Goal: Information Seeking & Learning: Learn about a topic

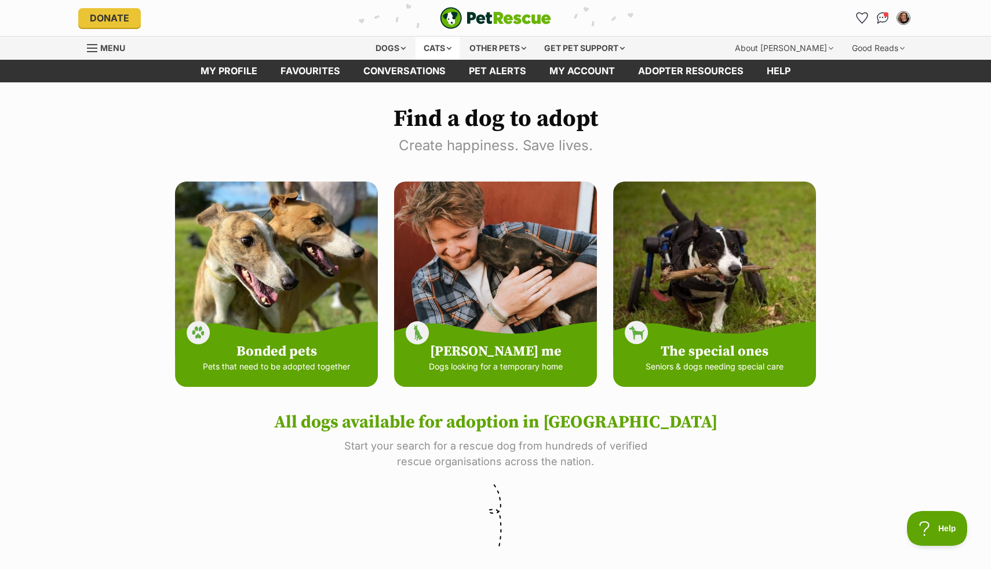
click at [435, 47] on div "Cats" at bounding box center [438, 48] width 44 height 23
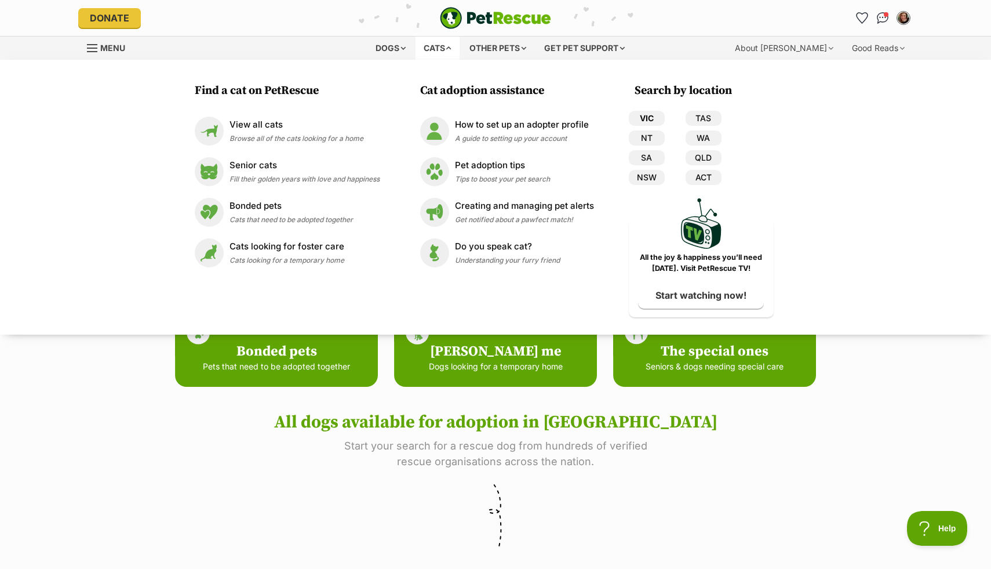
click at [645, 118] on link "VIC" at bounding box center [647, 118] width 36 height 15
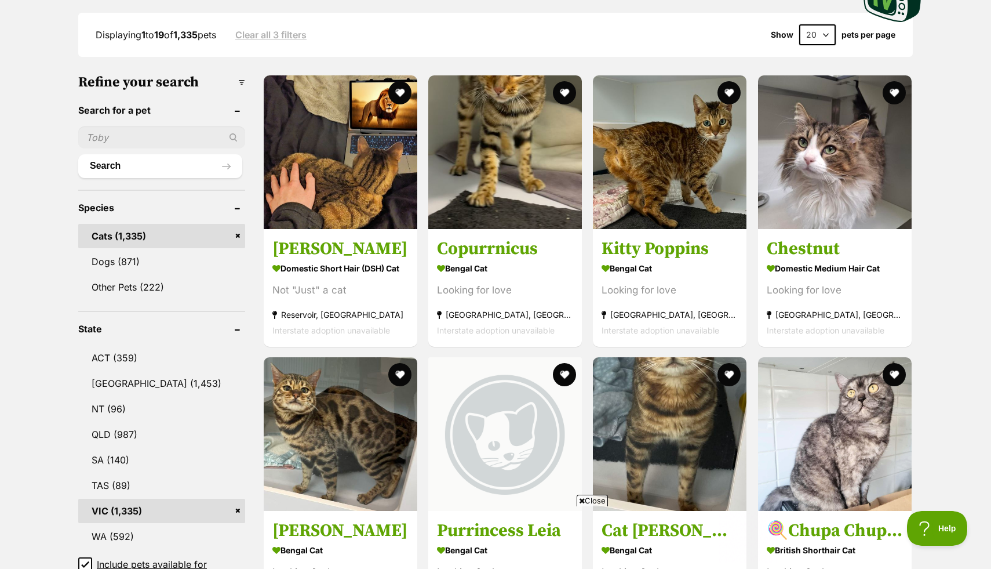
click at [824, 36] on select "20 40 60" at bounding box center [817, 34] width 37 height 21
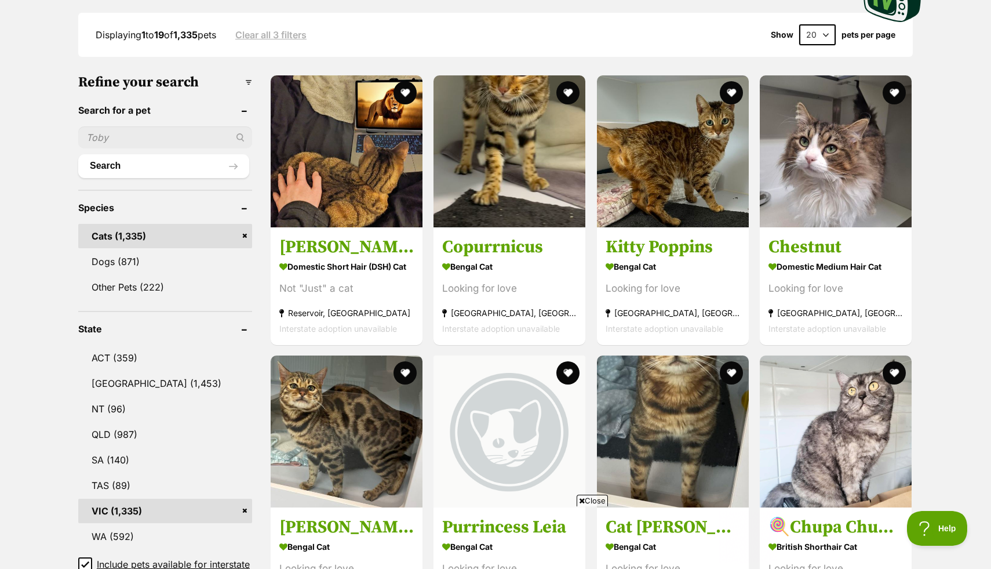
select select "60"
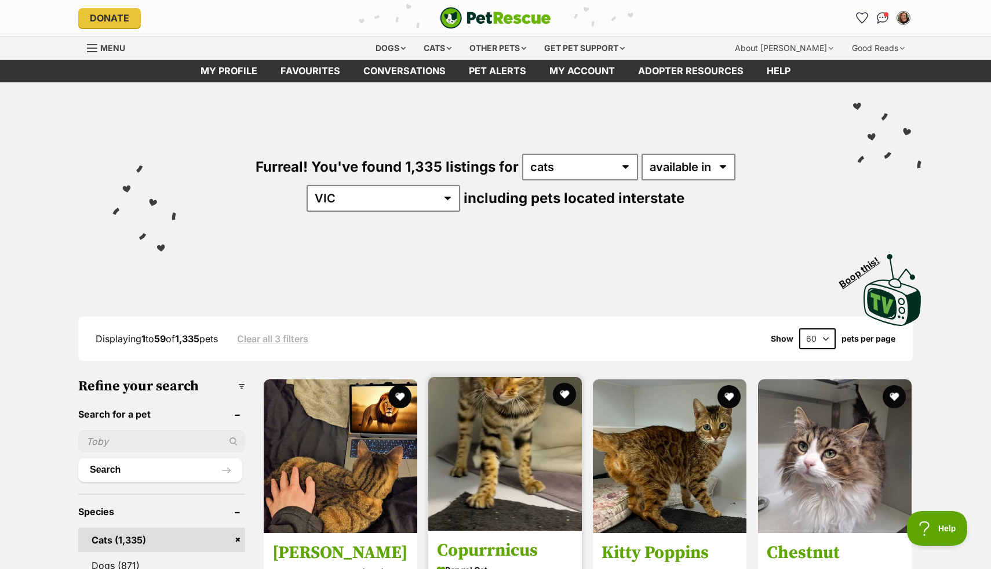
click at [507, 401] on img at bounding box center [505, 454] width 154 height 154
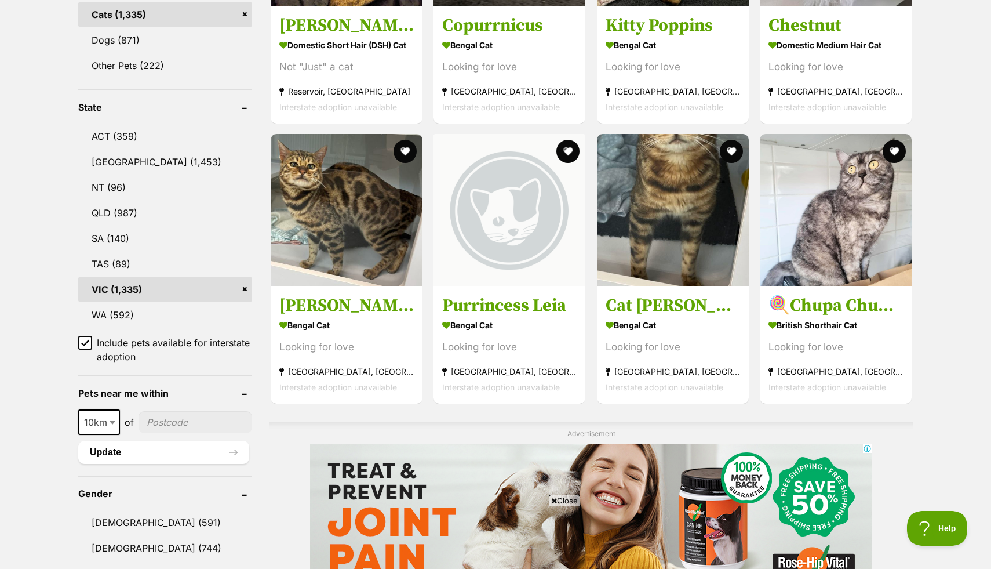
scroll to position [527, 0]
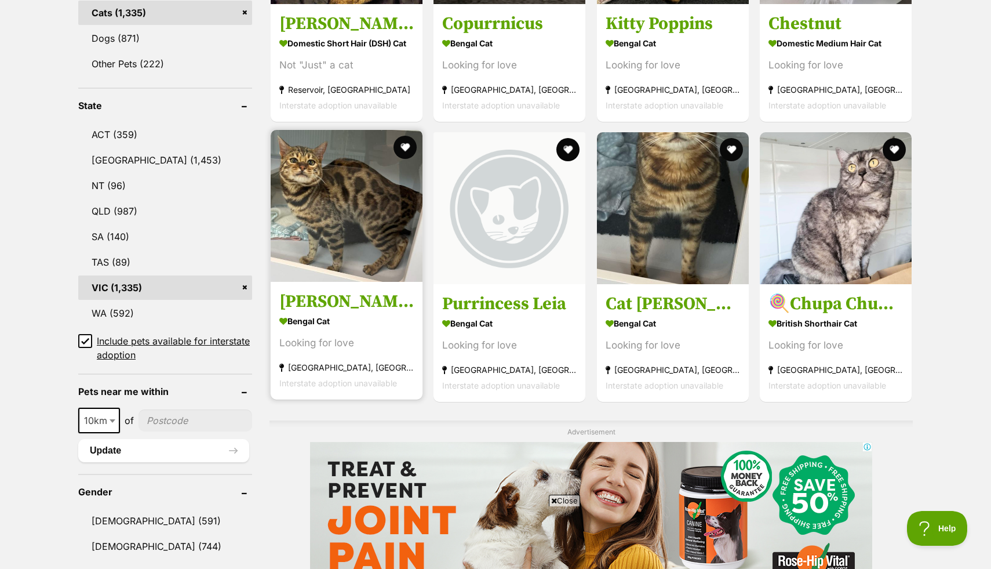
click at [340, 257] on img at bounding box center [347, 206] width 152 height 152
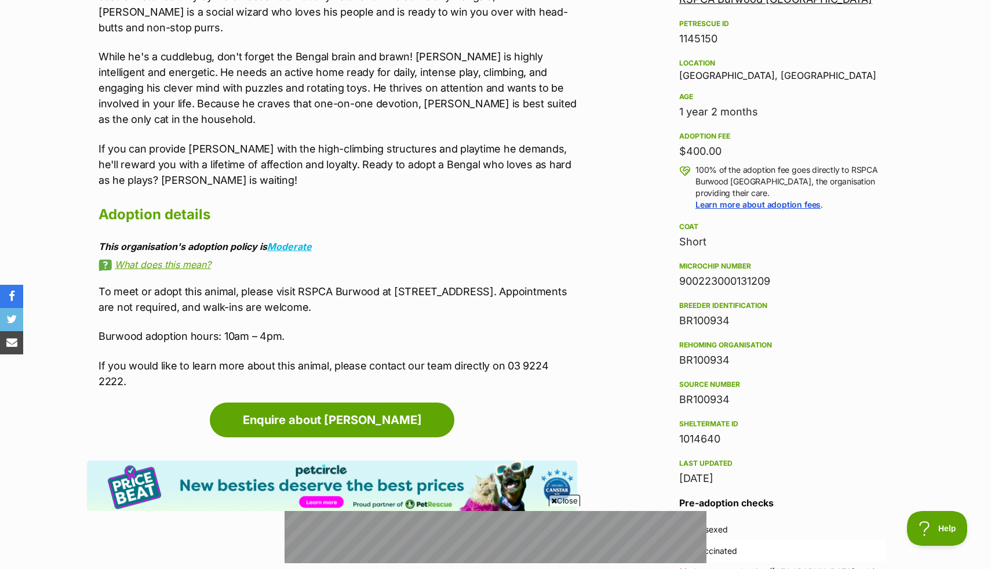
scroll to position [718, 0]
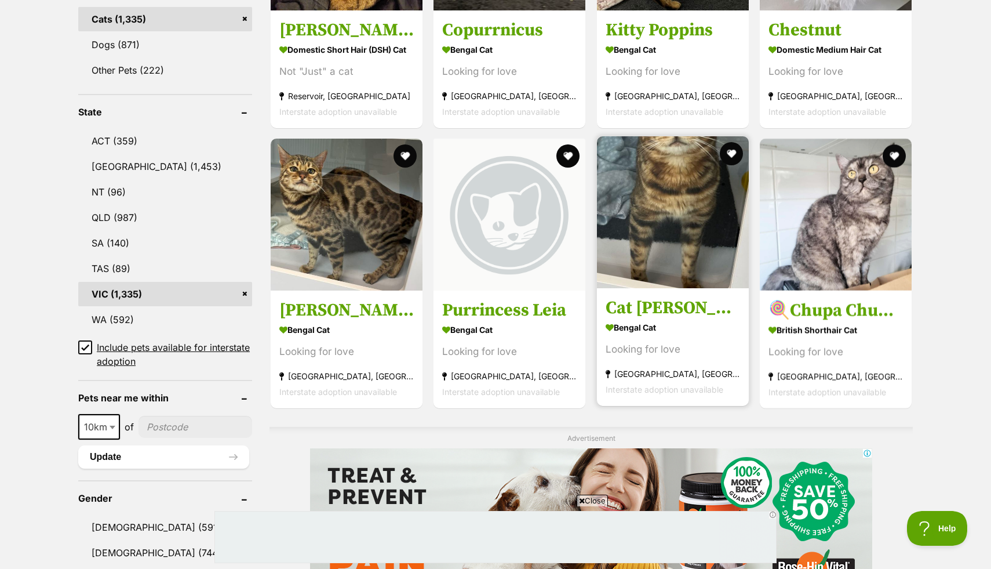
click at [711, 246] on img at bounding box center [673, 212] width 152 height 152
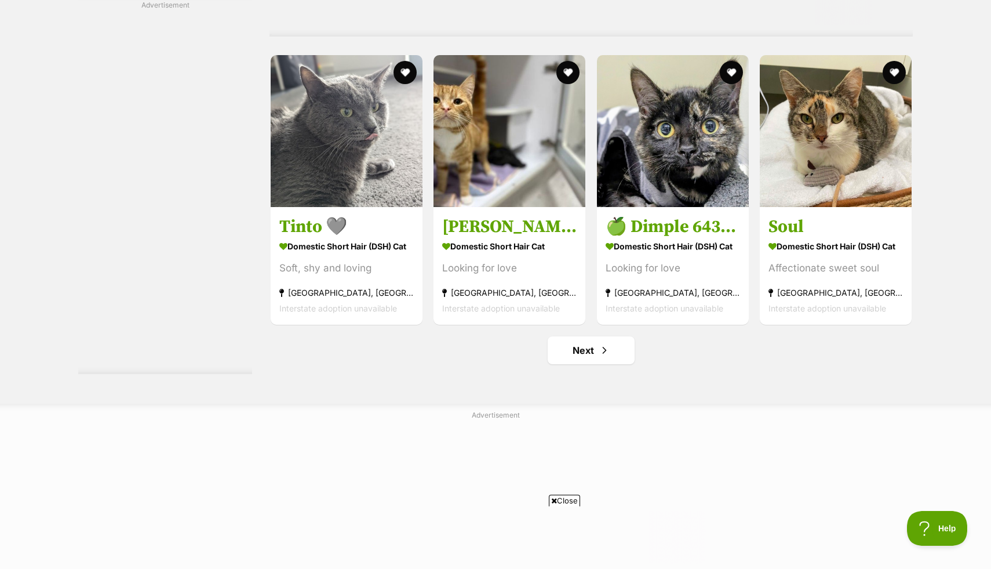
scroll to position [6045, 0]
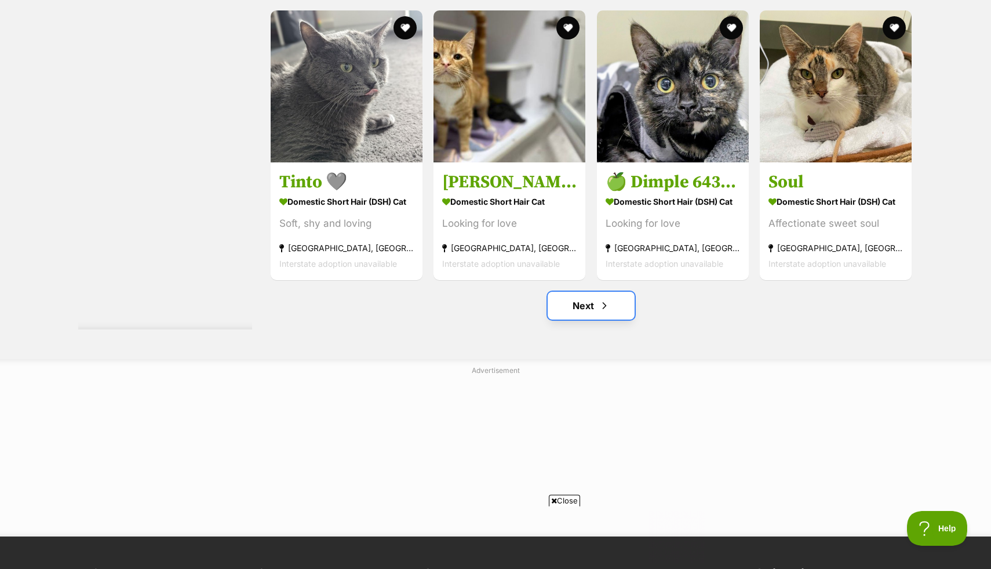
click at [611, 314] on link "Next" at bounding box center [591, 306] width 87 height 28
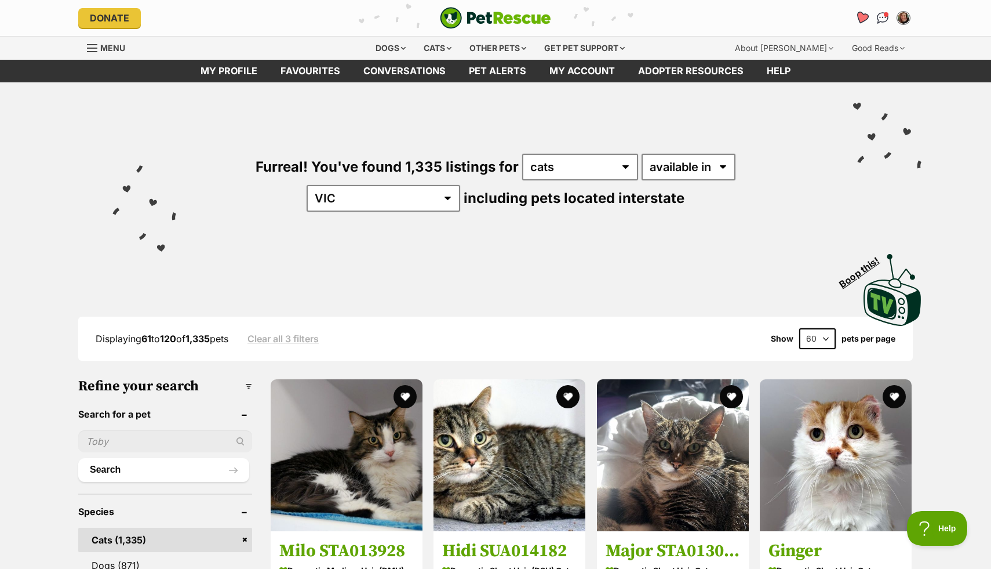
click at [858, 16] on icon "Favourites" at bounding box center [862, 17] width 14 height 13
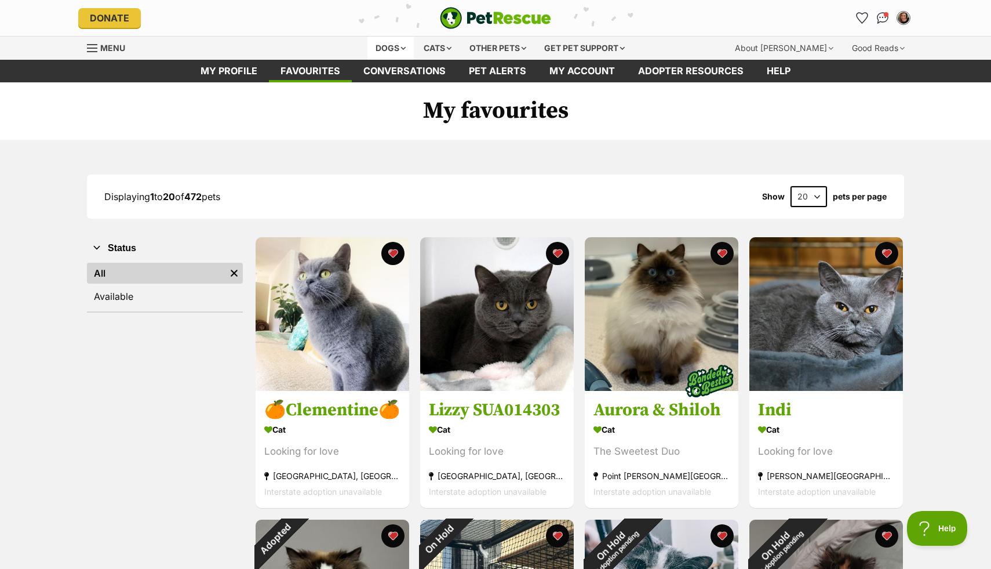
click at [391, 47] on div "Dogs" at bounding box center [390, 48] width 46 height 23
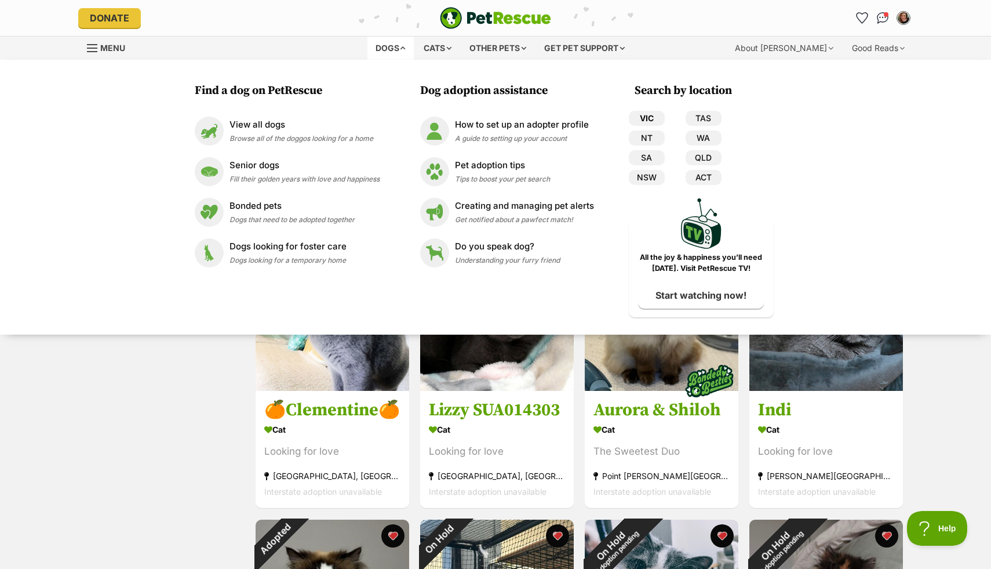
click at [640, 115] on link "VIC" at bounding box center [647, 118] width 36 height 15
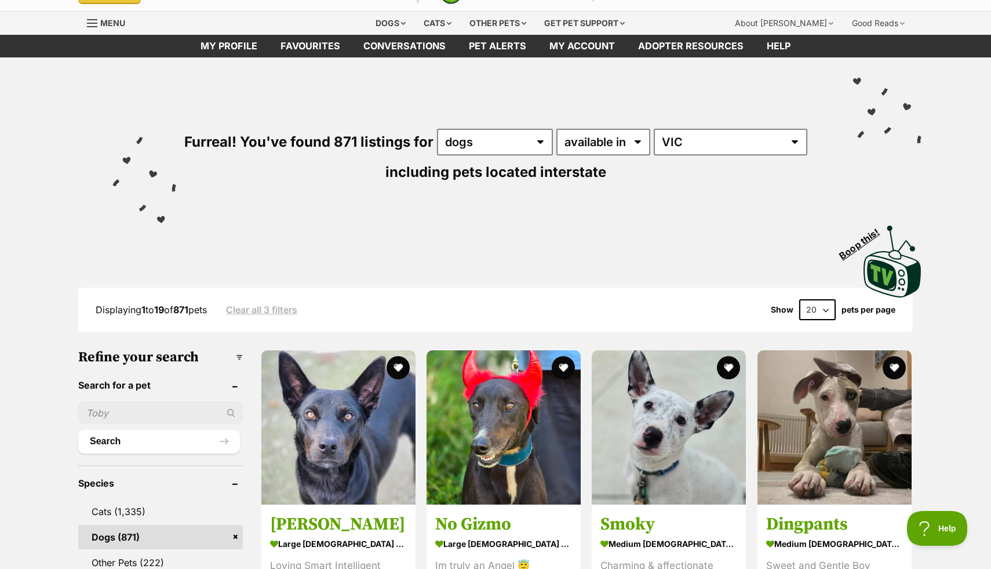
scroll to position [27, 0]
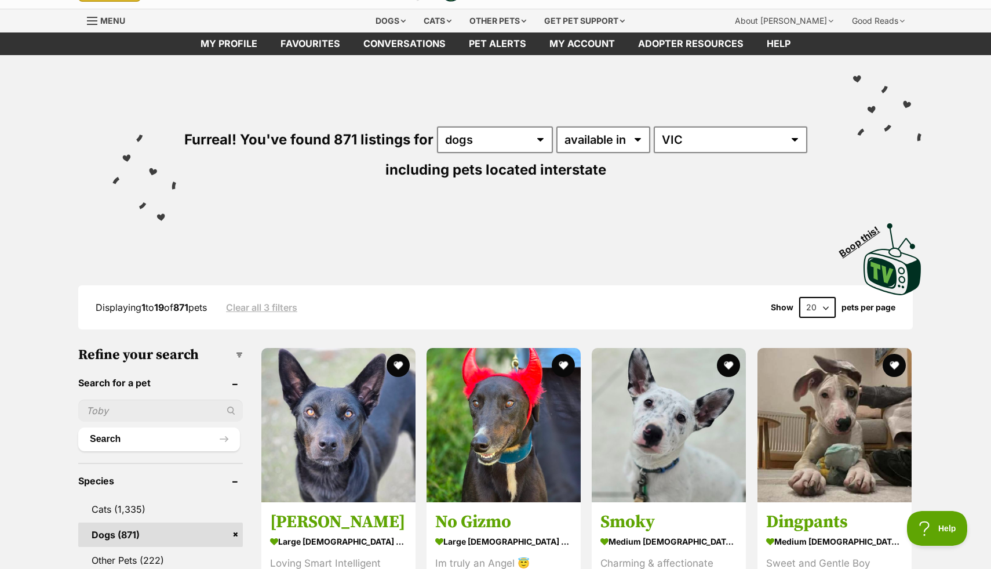
click at [807, 305] on select "20 40 60" at bounding box center [817, 307] width 37 height 21
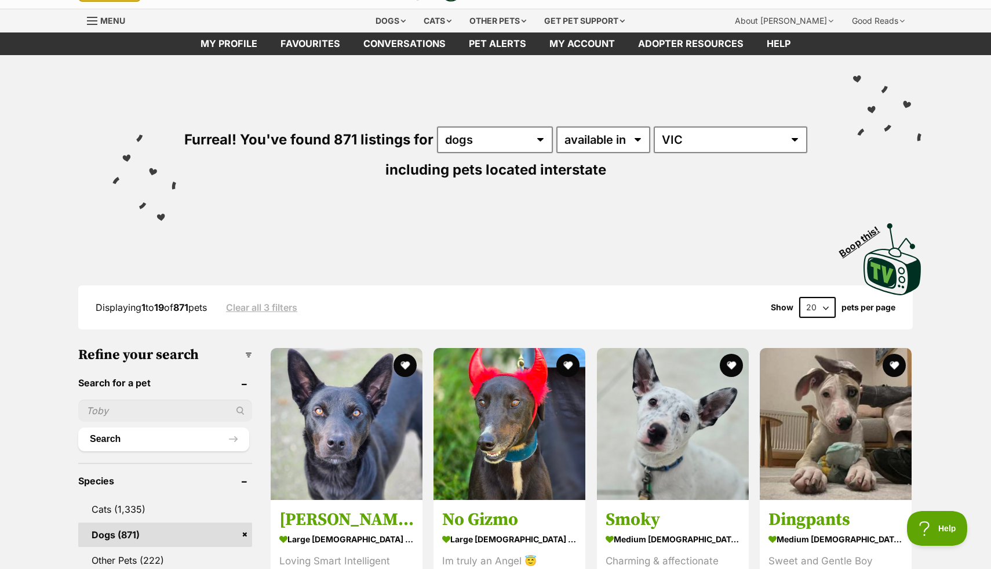
scroll to position [0, 0]
select select "60"
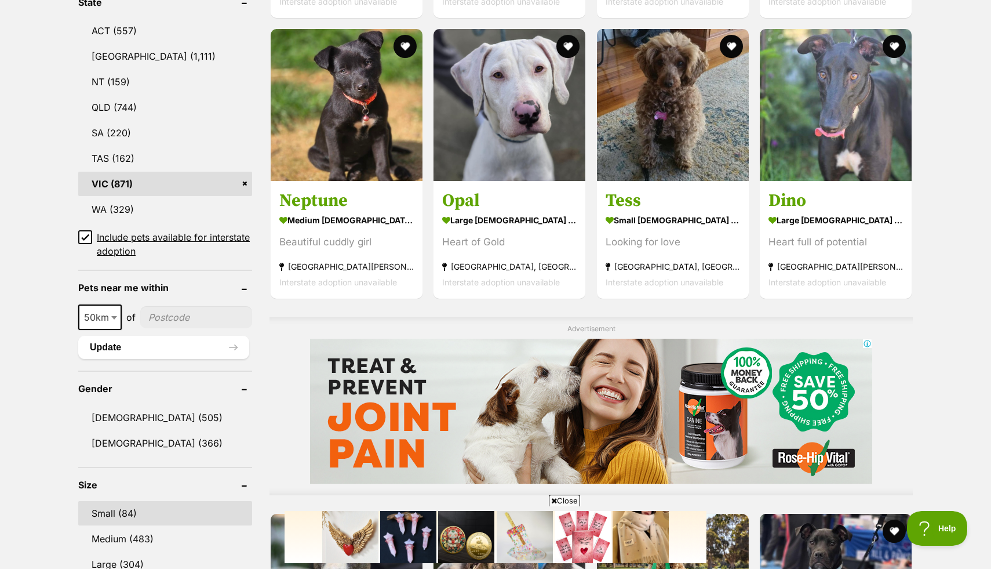
scroll to position [636, 0]
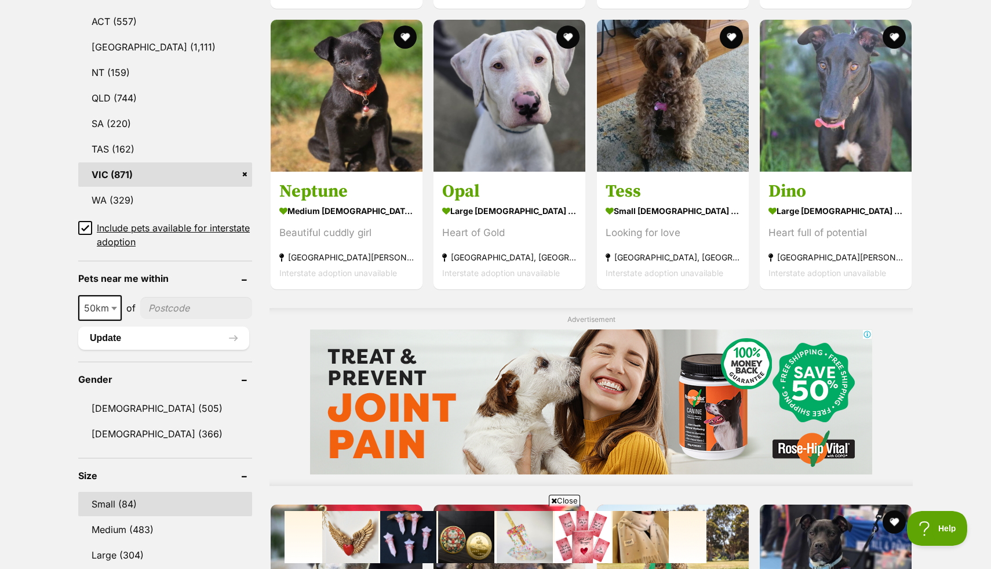
click at [119, 510] on link "Small (84)" at bounding box center [165, 503] width 174 height 24
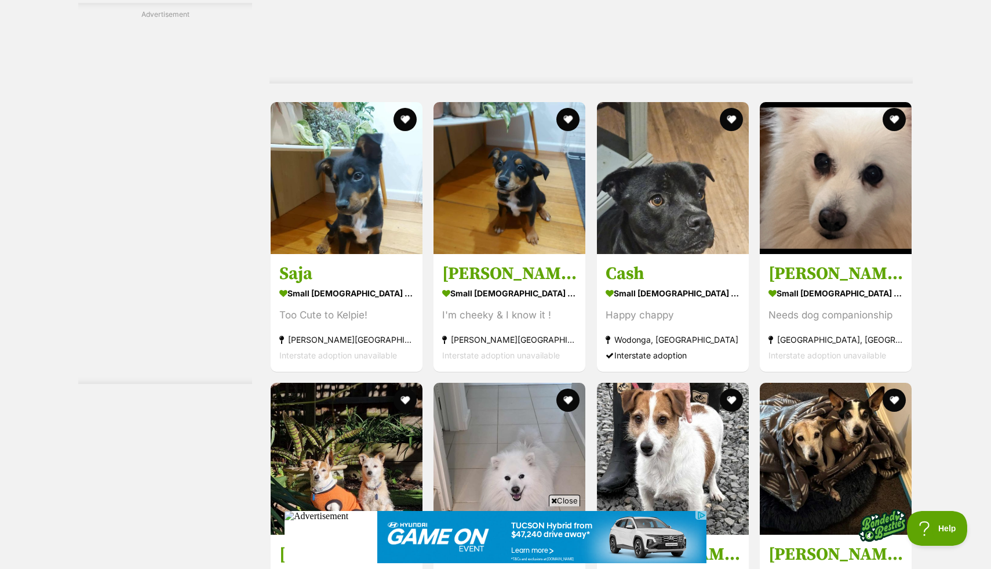
scroll to position [2209, 0]
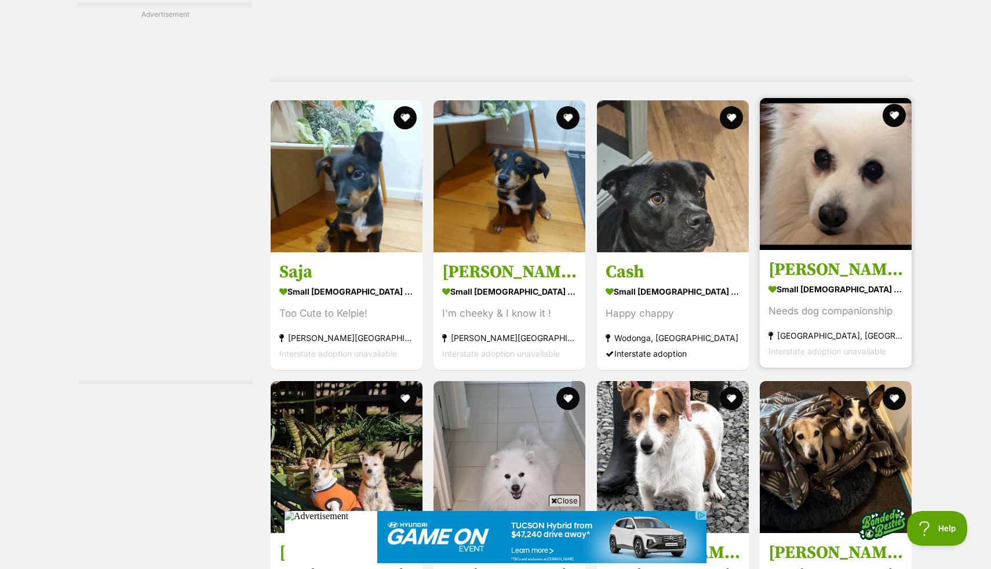
click at [824, 255] on link "Tara small female Dog Needs dog companionship Altona North, VIC Interstate adop…" at bounding box center [836, 309] width 152 height 118
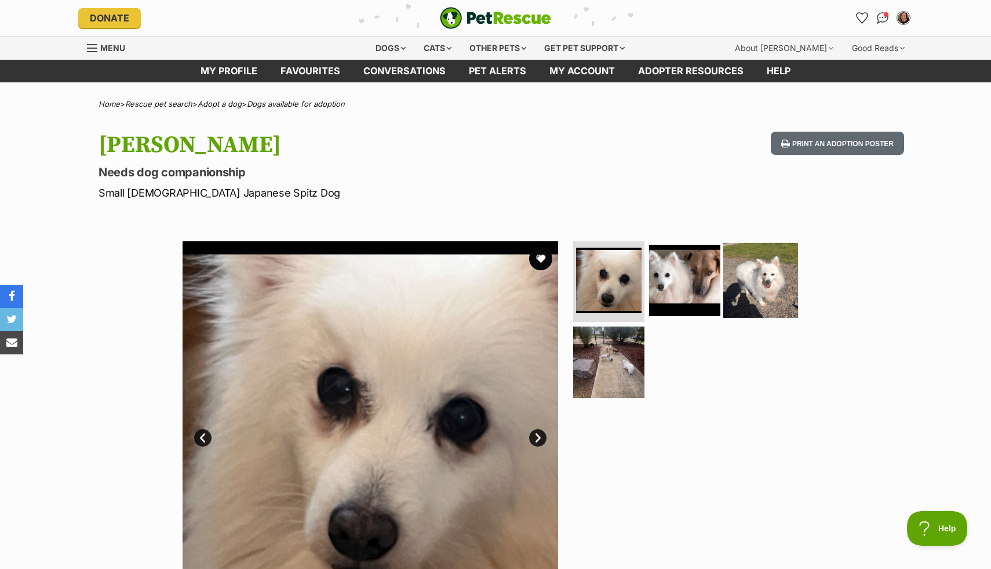
click at [761, 274] on img at bounding box center [760, 279] width 75 height 75
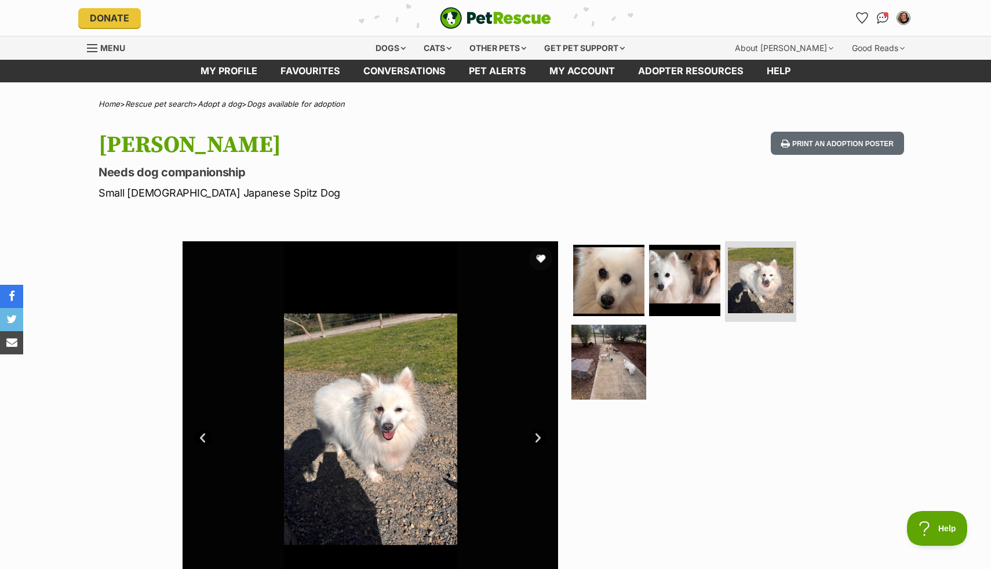
click at [621, 360] on img at bounding box center [608, 362] width 75 height 75
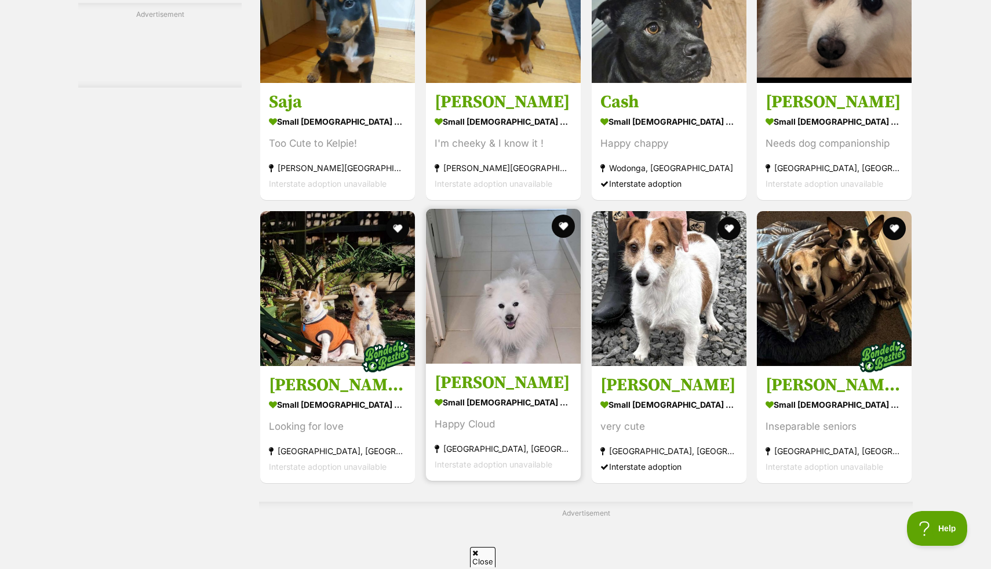
click at [503, 371] on h3 "[PERSON_NAME]" at bounding box center [503, 382] width 137 height 22
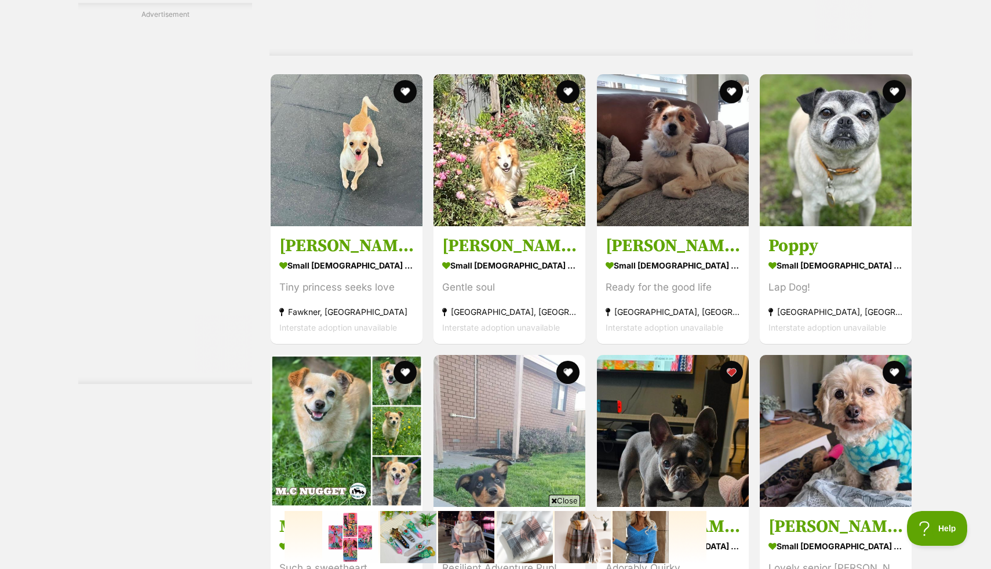
scroll to position [4737, 0]
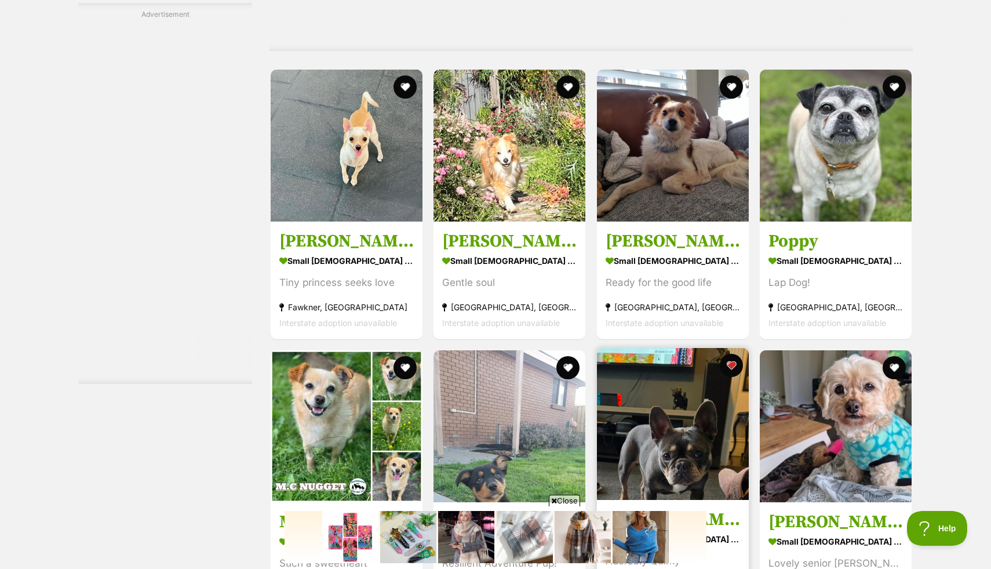
click at [648, 499] on link "Lily Tamblyn small female Dog Adorably Quirky Northcote, VIC Interstate adoptio…" at bounding box center [673, 558] width 152 height 118
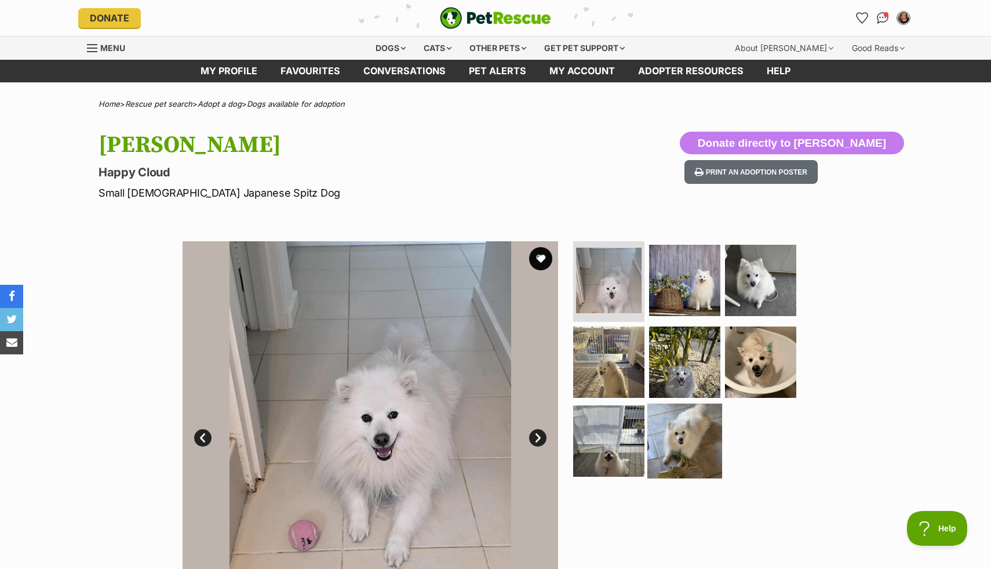
click at [675, 438] on img at bounding box center [684, 440] width 75 height 75
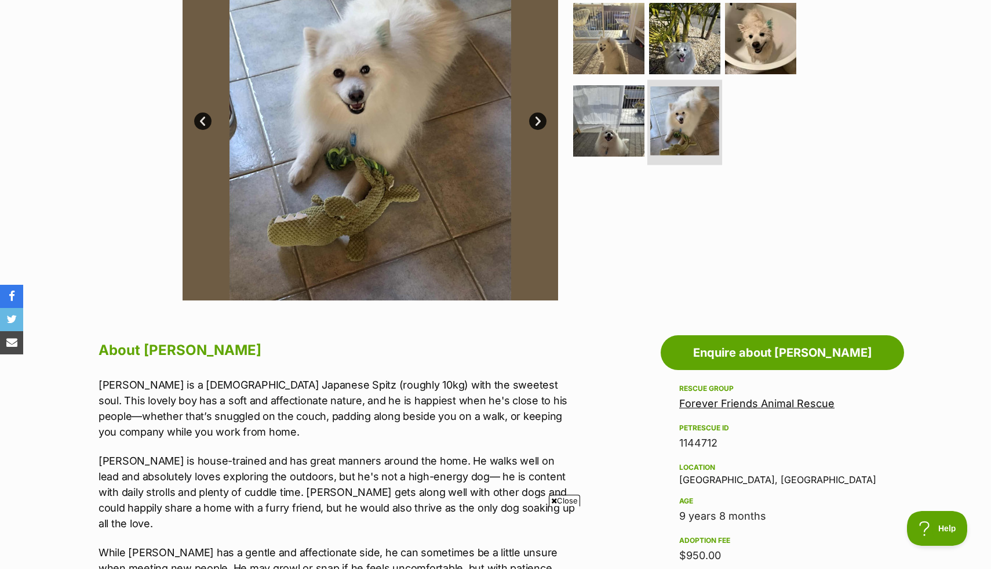
scroll to position [320, 0]
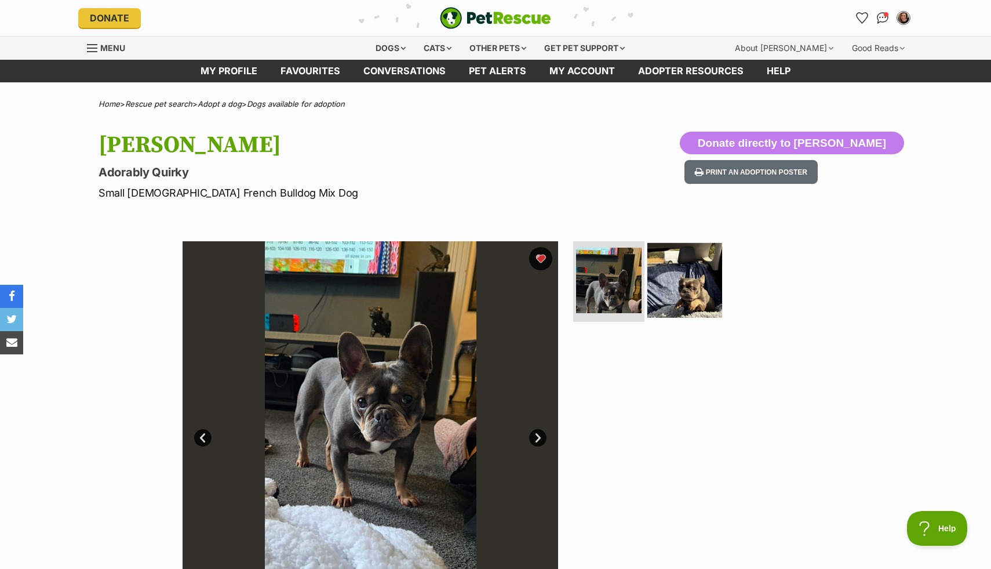
click at [701, 286] on img at bounding box center [684, 279] width 75 height 75
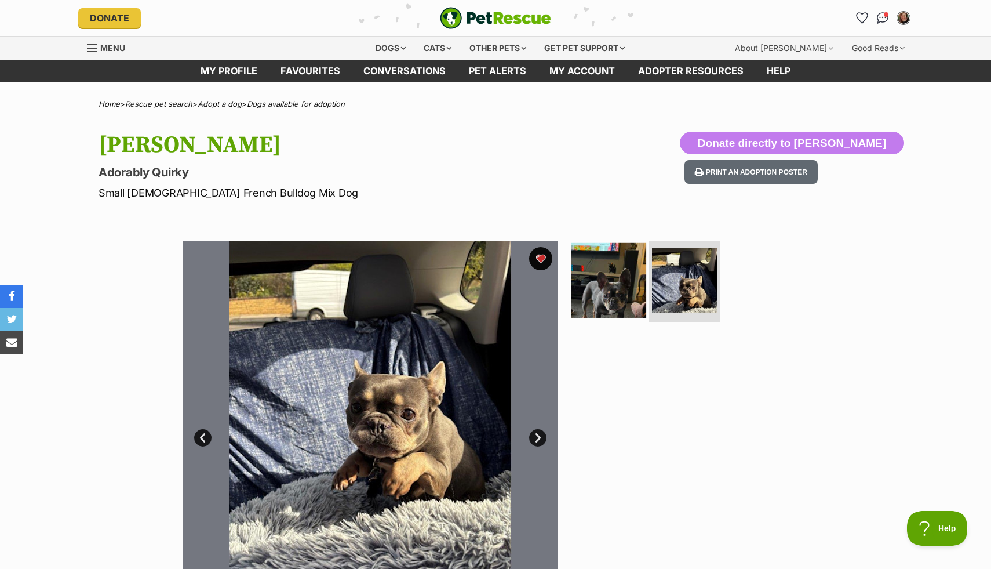
click at [598, 272] on img at bounding box center [608, 279] width 75 height 75
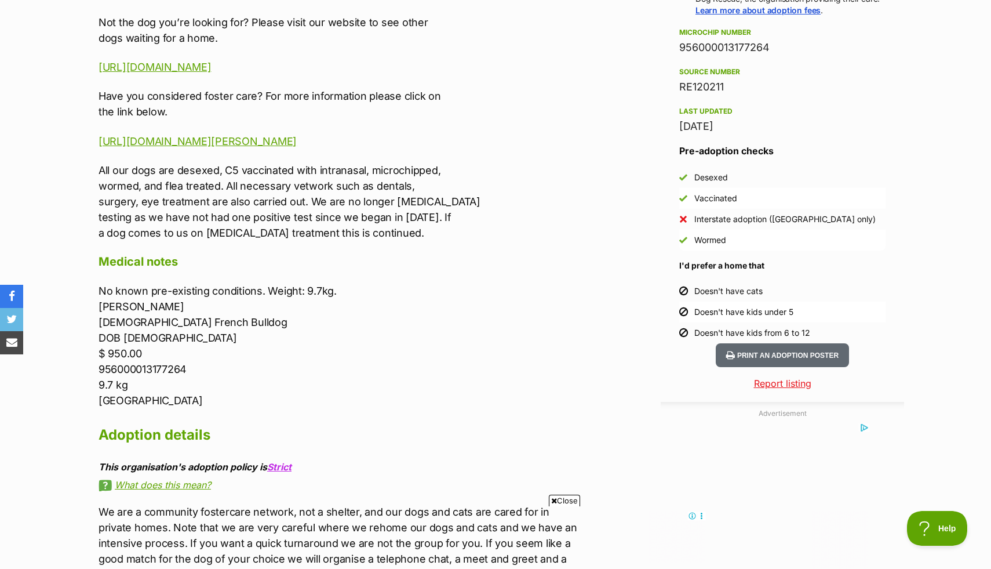
scroll to position [905, 0]
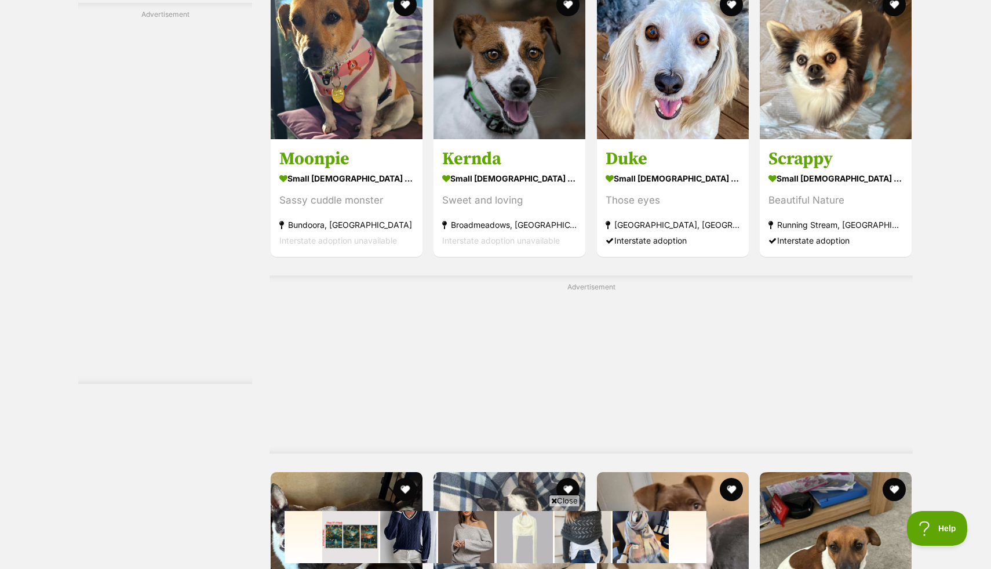
scroll to position [5590, 0]
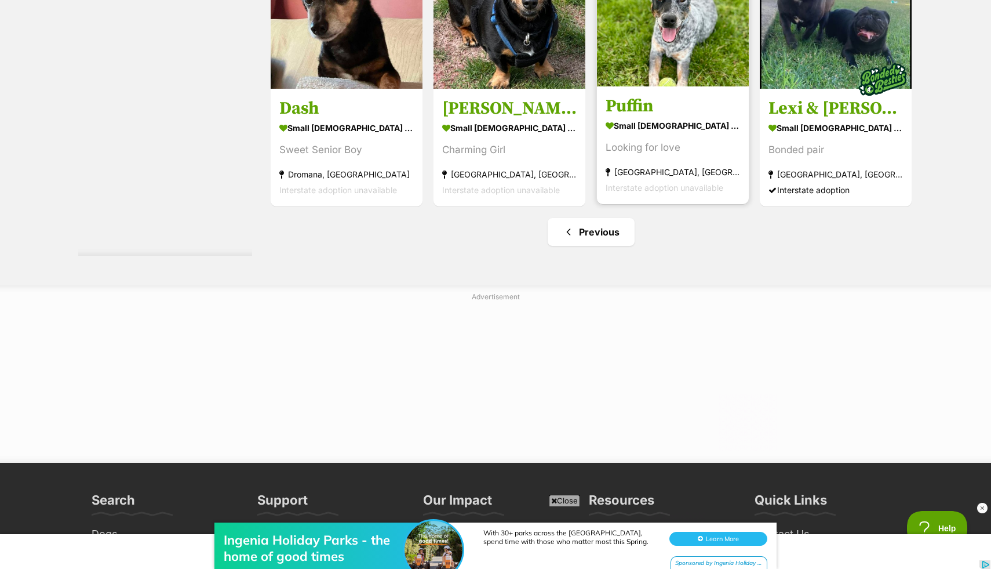
scroll to position [2470, 0]
